Goal: Task Accomplishment & Management: Manage account settings

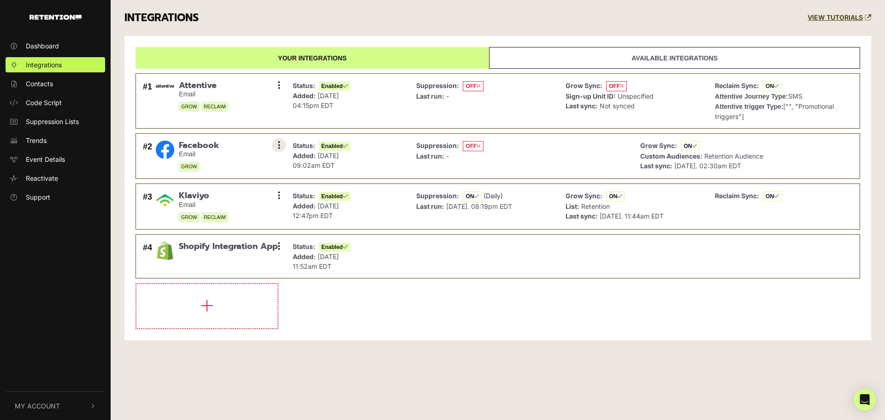
click at [282, 145] on button at bounding box center [279, 145] width 14 height 14
click at [281, 146] on button at bounding box center [279, 145] width 14 height 14
click at [46, 47] on span "Dashboard" at bounding box center [42, 46] width 33 height 10
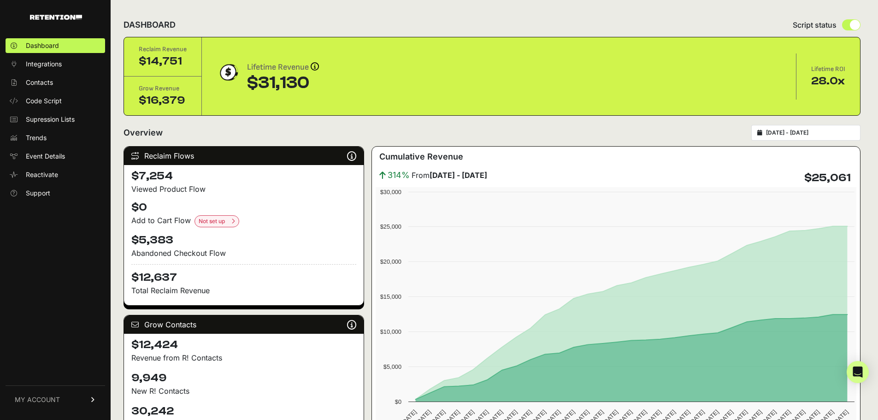
click at [71, 395] on link "MY ACCOUNT" at bounding box center [56, 399] width 100 height 28
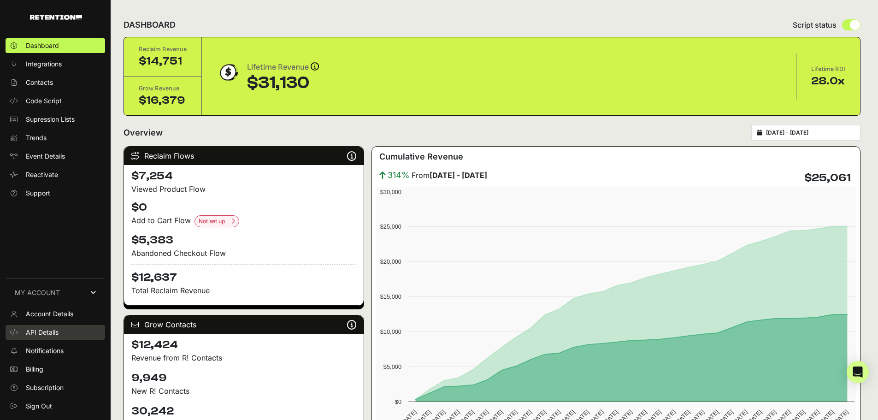
click at [52, 330] on span "API Details" at bounding box center [42, 332] width 33 height 9
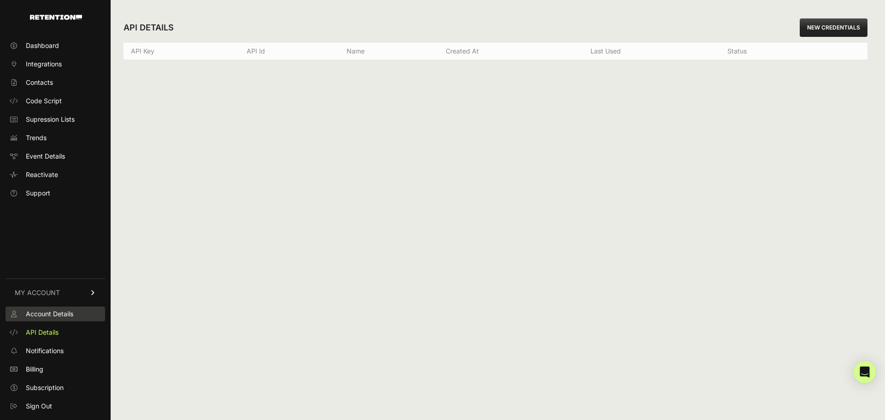
click at [56, 317] on span "Account Details" at bounding box center [49, 313] width 47 height 9
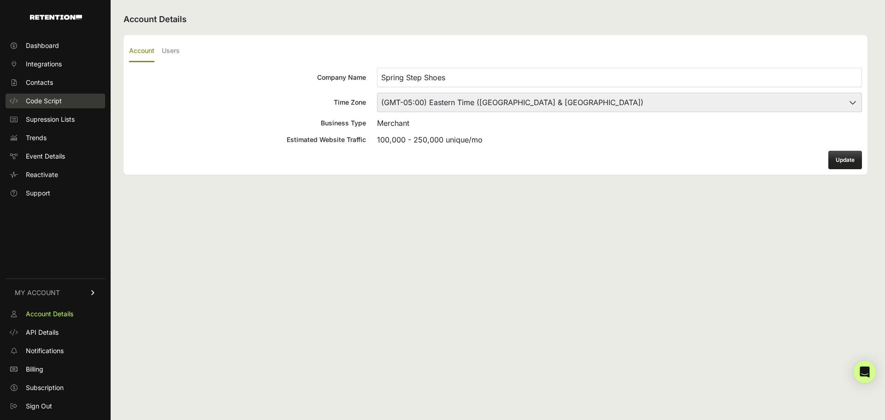
click at [36, 96] on span "Code Script" at bounding box center [44, 100] width 36 height 9
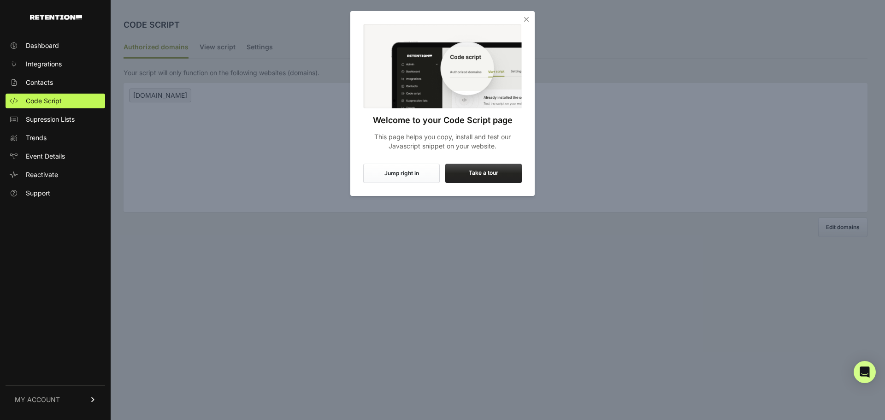
click at [525, 17] on icon "Close" at bounding box center [526, 19] width 9 height 9
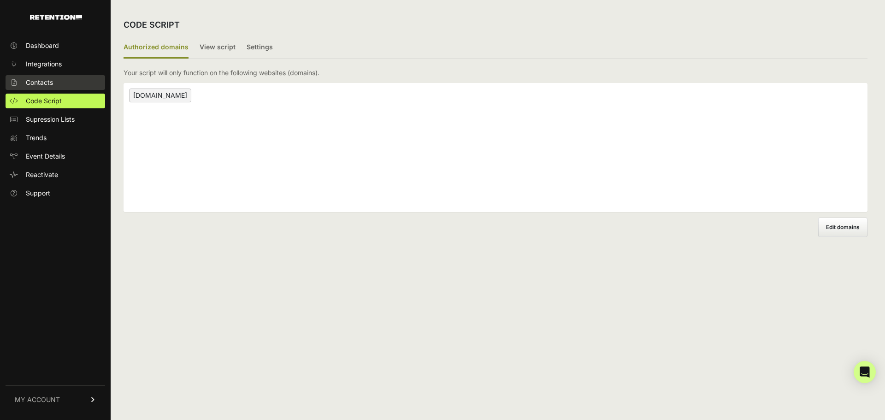
click at [48, 78] on span "Contacts" at bounding box center [39, 82] width 27 height 9
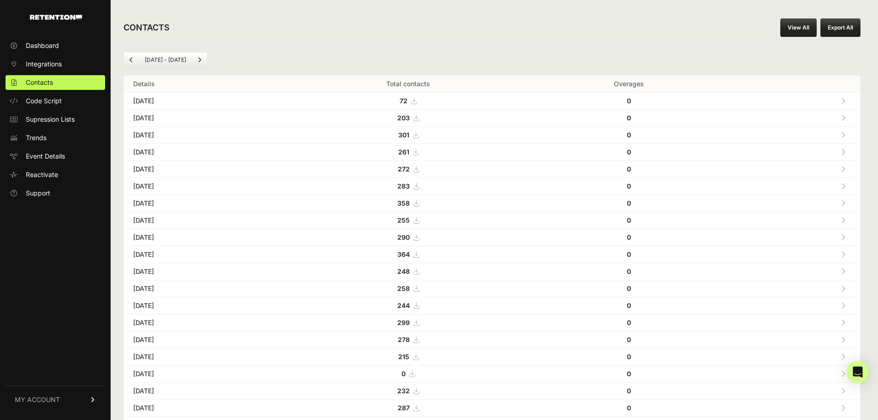
click at [55, 62] on span "Integrations" at bounding box center [44, 63] width 36 height 9
